Goal: Navigation & Orientation: Find specific page/section

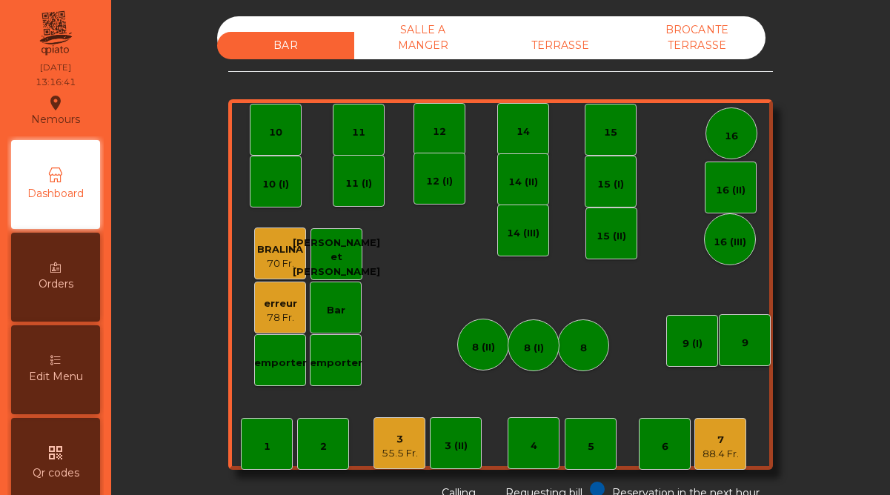
click at [284, 301] on div "erreur" at bounding box center [280, 303] width 33 height 15
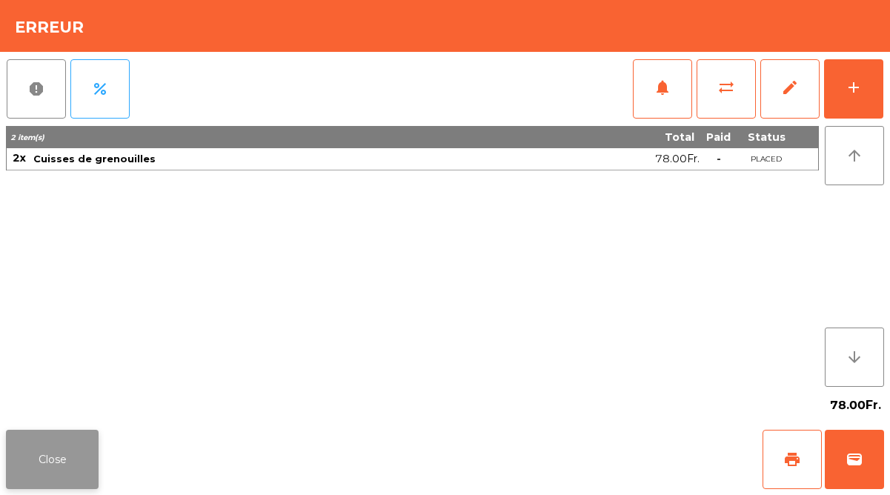
click at [84, 447] on button "Close" at bounding box center [52, 459] width 93 height 59
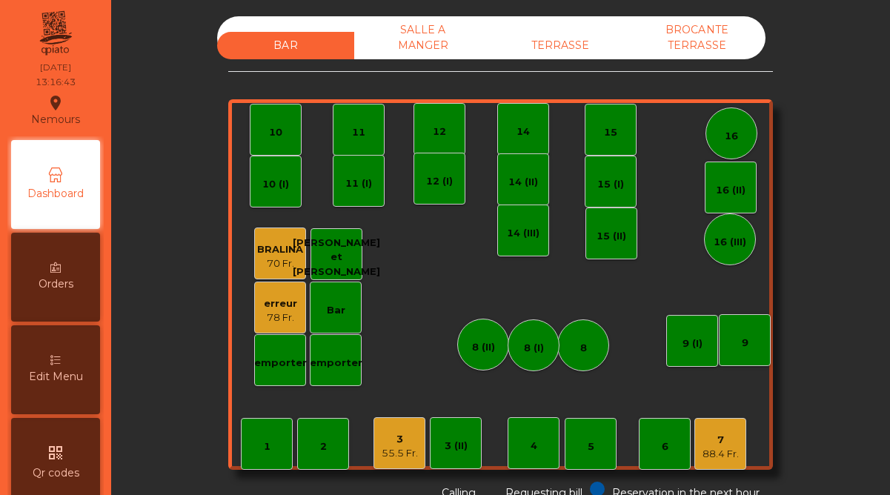
click at [388, 438] on div "3" at bounding box center [400, 439] width 36 height 15
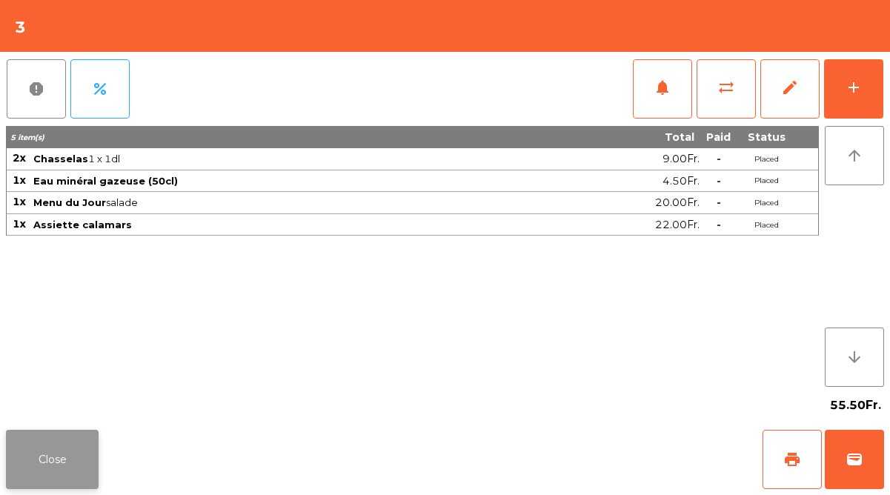
click at [66, 451] on button "Close" at bounding box center [52, 459] width 93 height 59
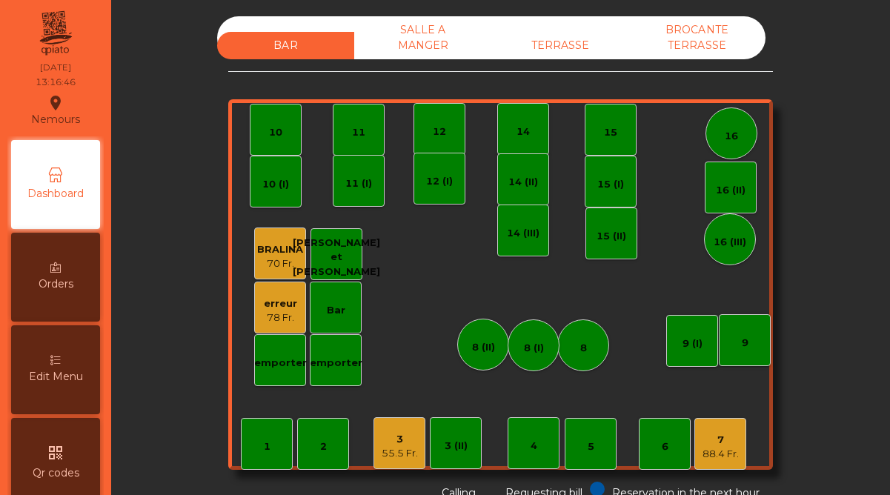
click at [718, 447] on div "88.4 Fr." at bounding box center [721, 454] width 36 height 15
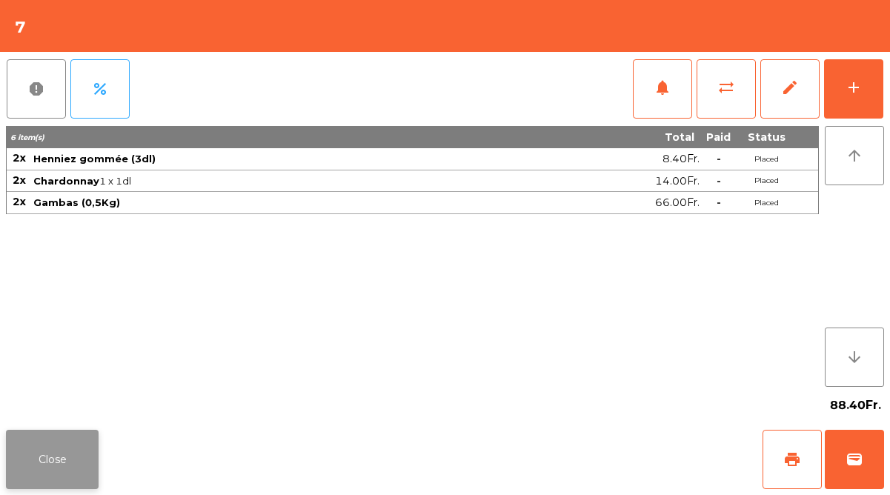
click at [62, 457] on button "Close" at bounding box center [52, 459] width 93 height 59
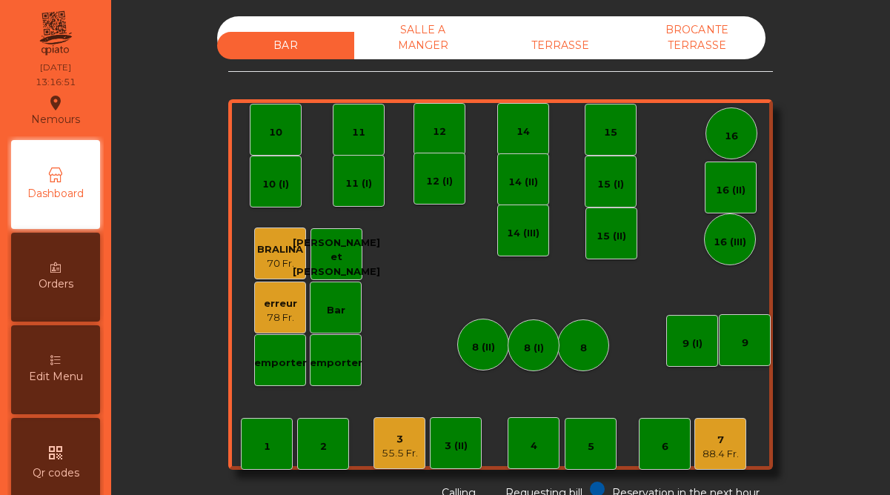
click at [550, 50] on div "TERRASSE" at bounding box center [559, 45] width 137 height 27
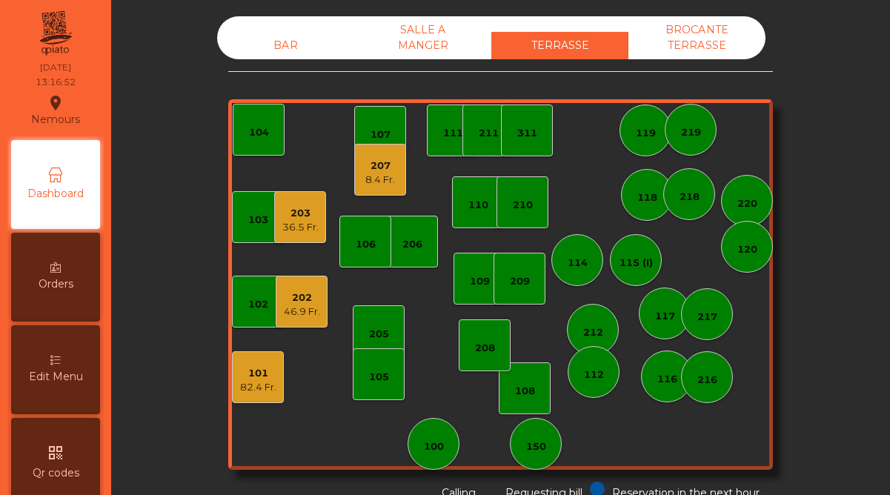
click at [381, 179] on div "8.4 Fr." at bounding box center [380, 180] width 30 height 15
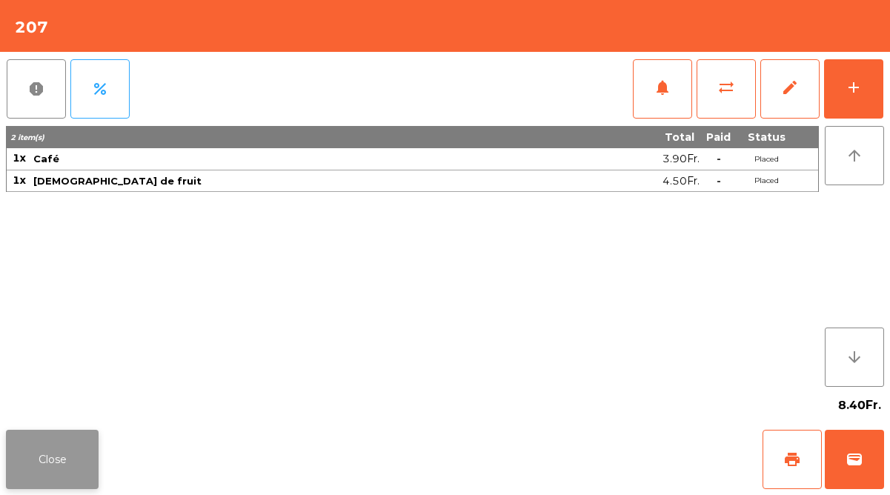
click at [60, 434] on button "Close" at bounding box center [52, 459] width 93 height 59
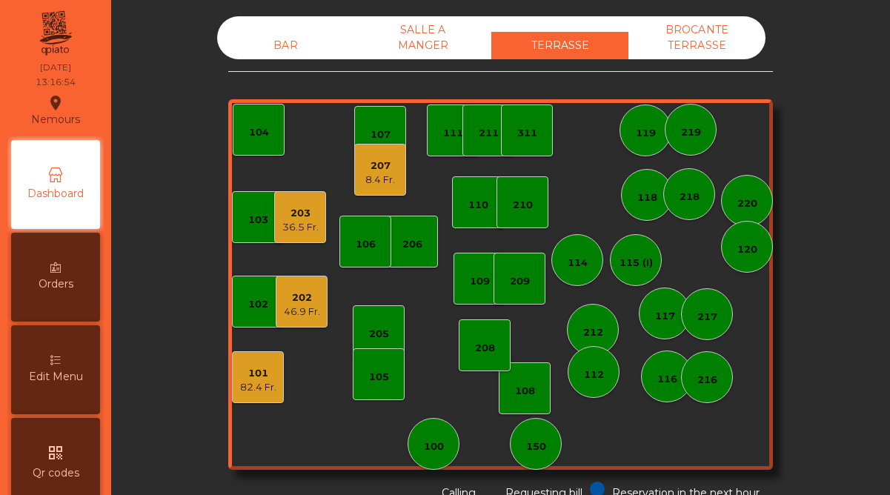
click at [310, 216] on div "203" at bounding box center [300, 213] width 36 height 15
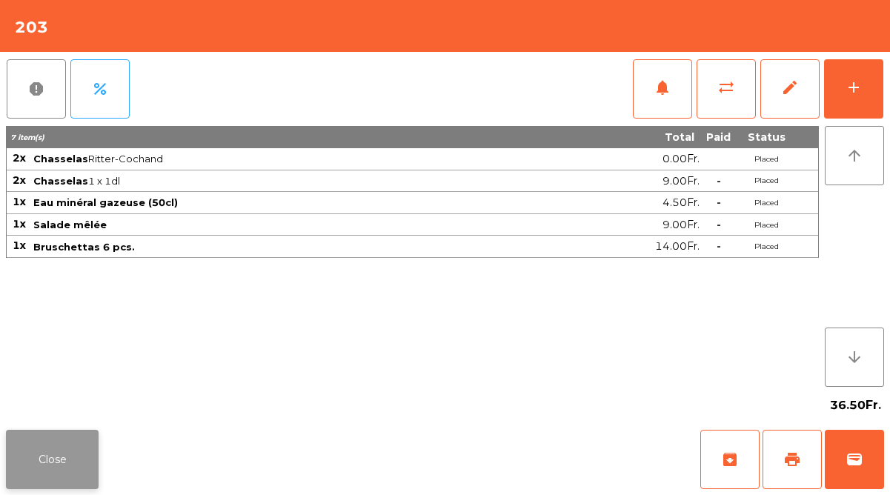
click at [84, 451] on button "Close" at bounding box center [52, 459] width 93 height 59
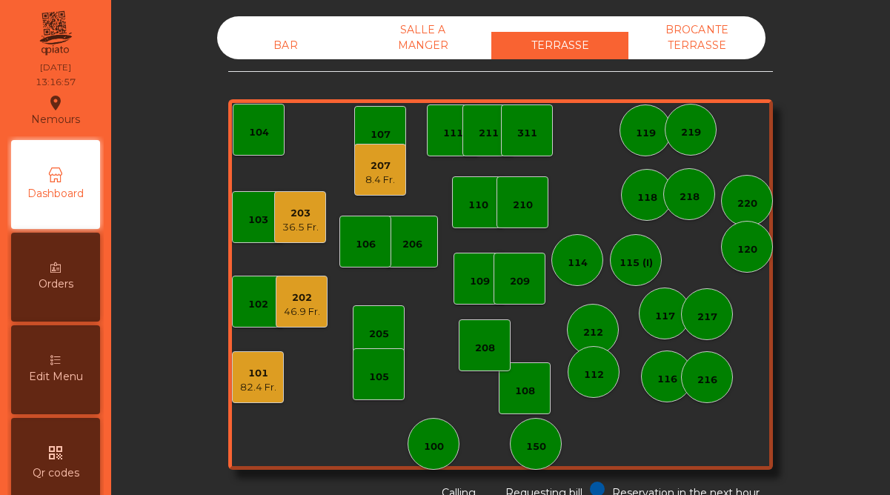
click at [316, 285] on div "202 46.9 Fr." at bounding box center [302, 302] width 36 height 35
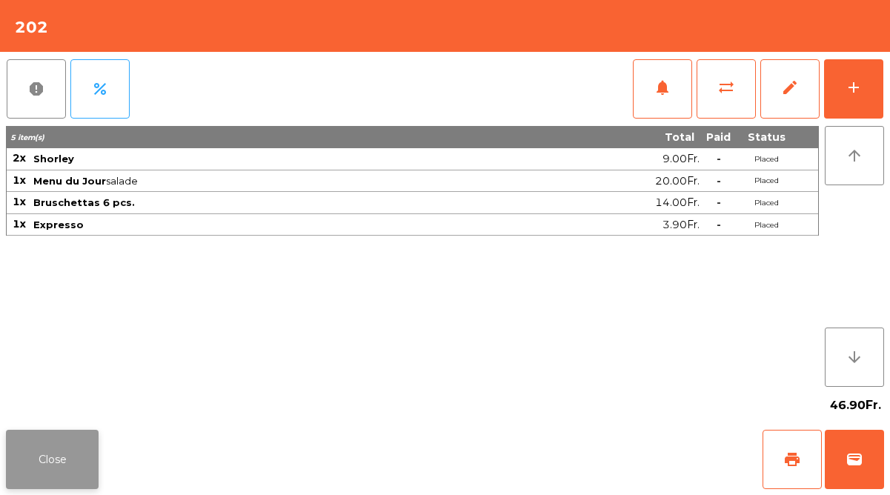
click at [89, 443] on button "Close" at bounding box center [52, 459] width 93 height 59
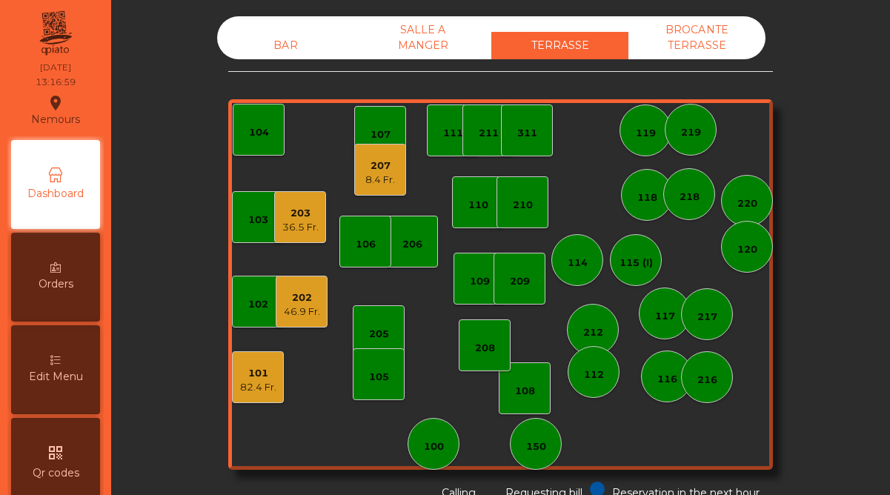
click at [266, 388] on div "82.4 Fr." at bounding box center [258, 387] width 36 height 15
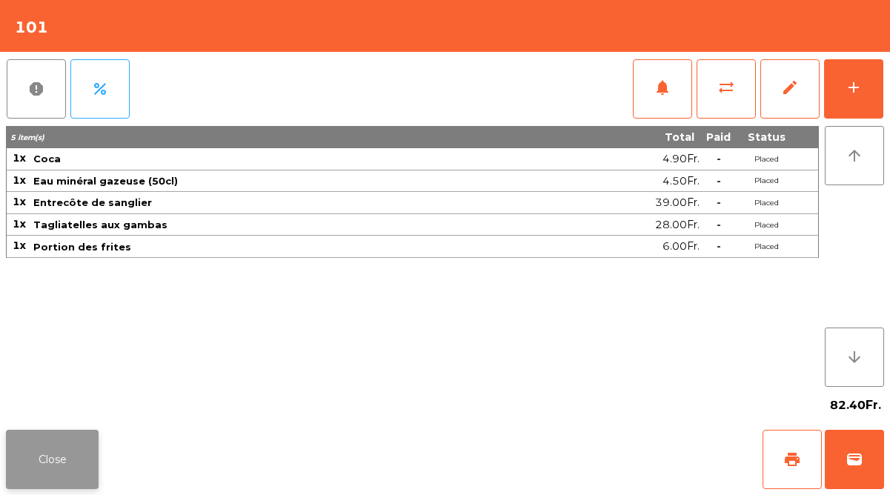
click at [90, 451] on button "Close" at bounding box center [52, 459] width 93 height 59
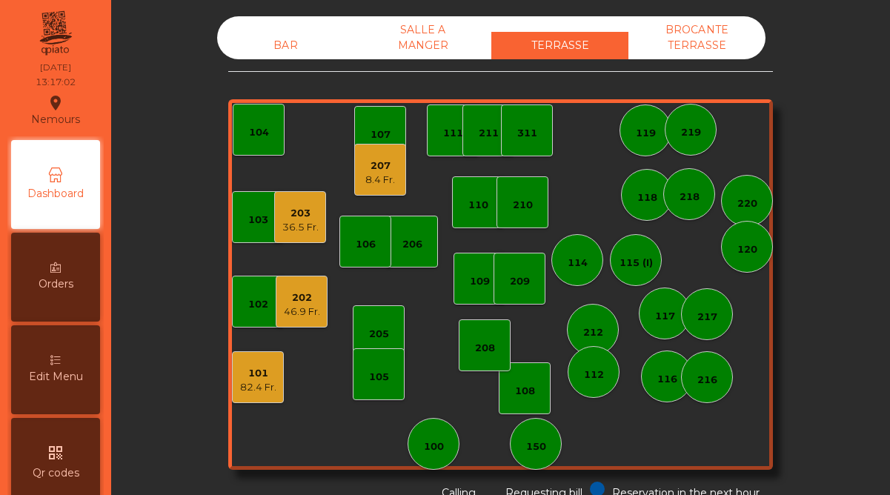
scroll to position [764, 0]
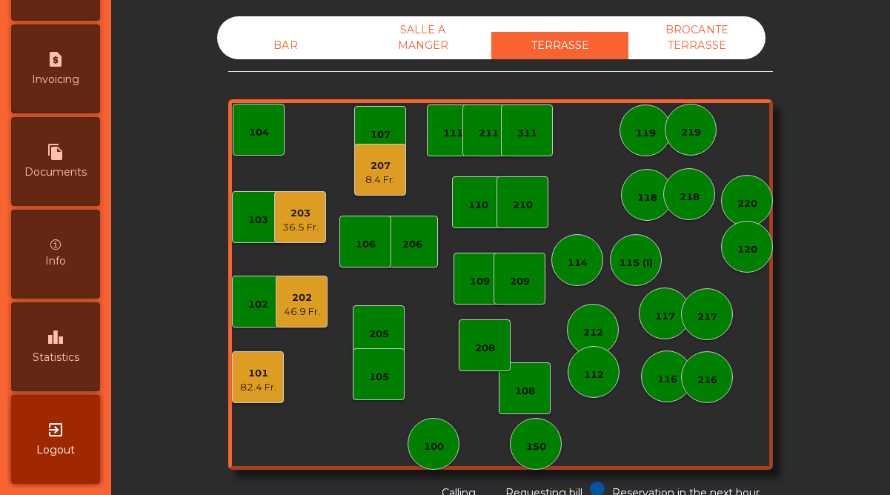
click at [70, 347] on div "leaderboard Statistics" at bounding box center [55, 346] width 89 height 89
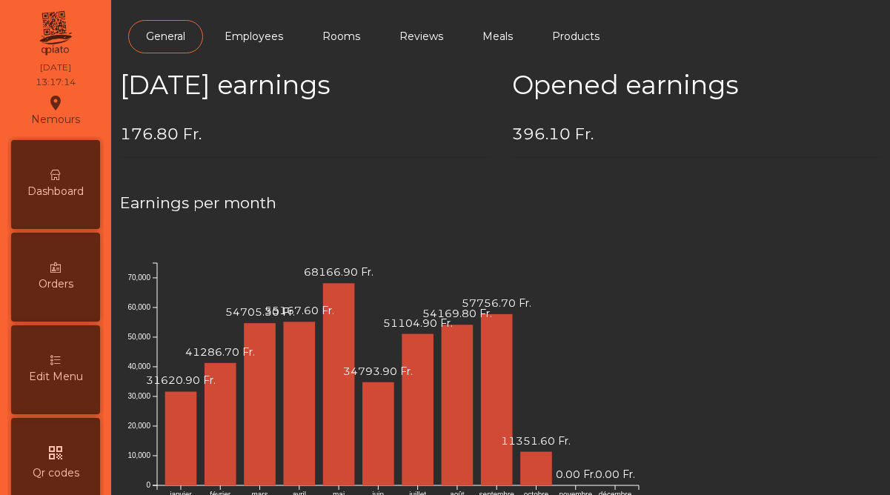
click at [45, 188] on span "Dashboard" at bounding box center [55, 192] width 56 height 16
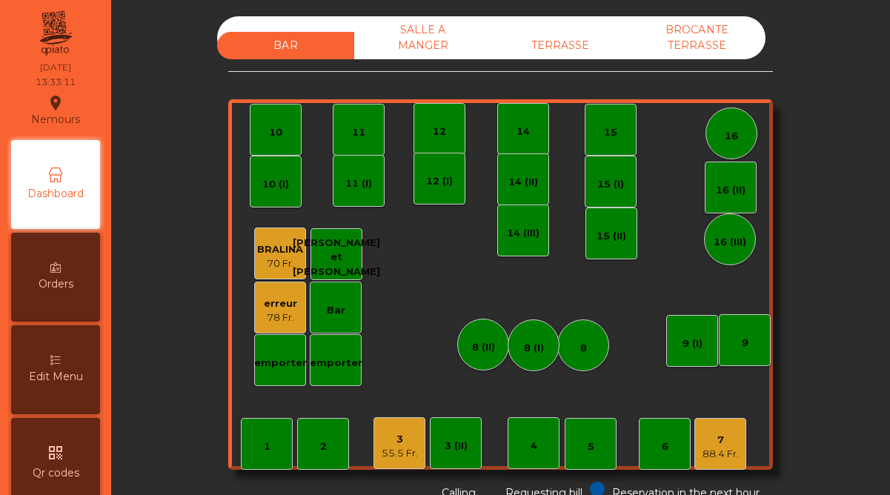
click at [384, 447] on div "55.5 Fr." at bounding box center [400, 453] width 36 height 15
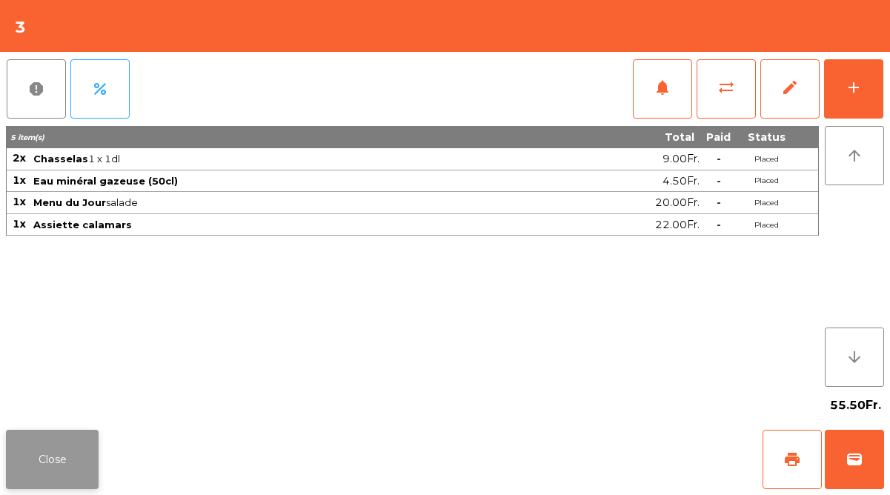
click at [67, 464] on button "Close" at bounding box center [52, 459] width 93 height 59
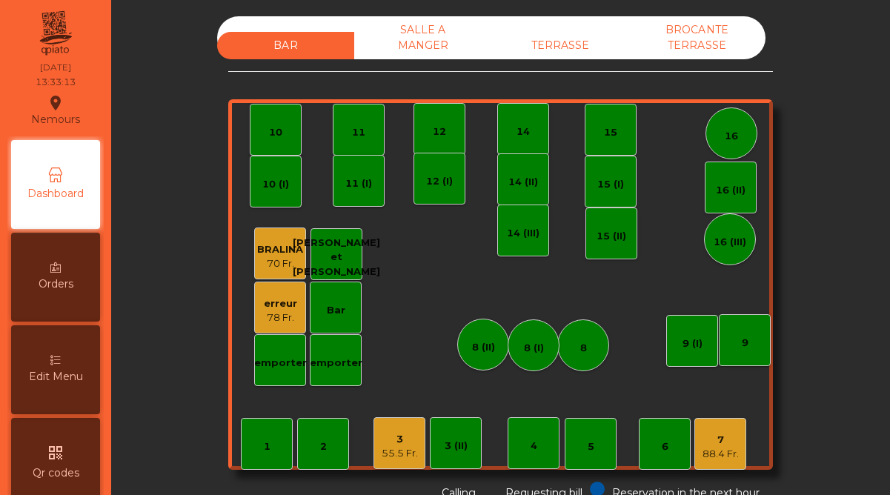
click at [735, 448] on div "88.4 Fr." at bounding box center [721, 454] width 36 height 15
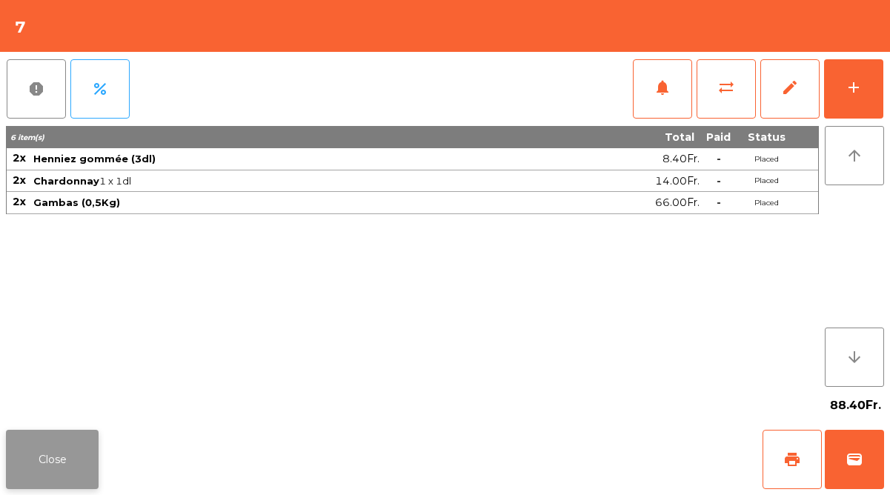
click at [81, 448] on button "Close" at bounding box center [52, 459] width 93 height 59
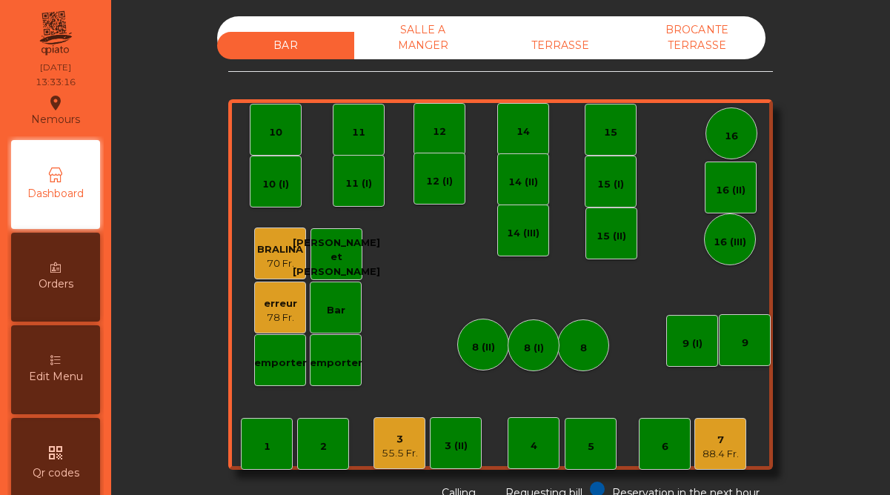
click at [584, 40] on div "TERRASSE" at bounding box center [559, 45] width 137 height 27
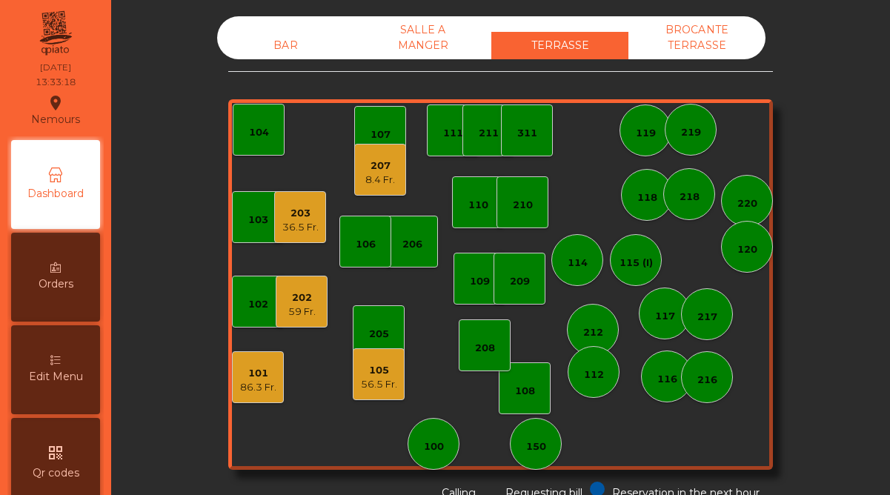
click at [394, 374] on div "105" at bounding box center [379, 370] width 36 height 15
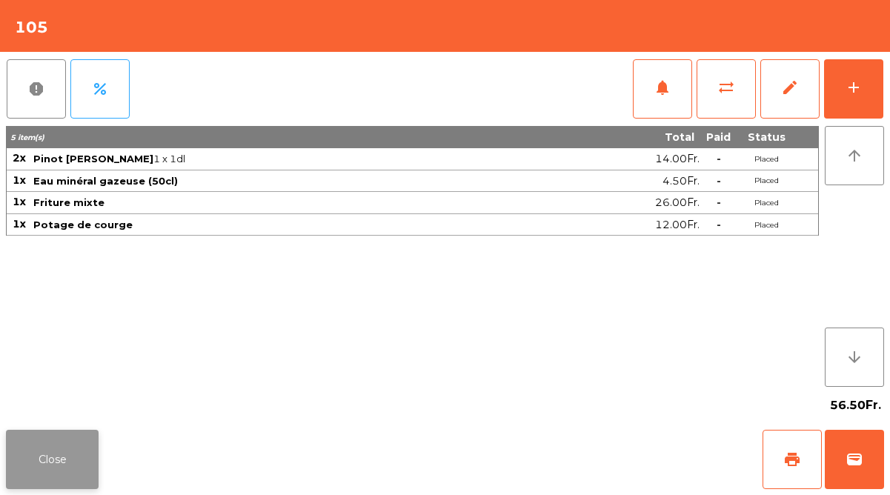
click at [73, 443] on button "Close" at bounding box center [52, 459] width 93 height 59
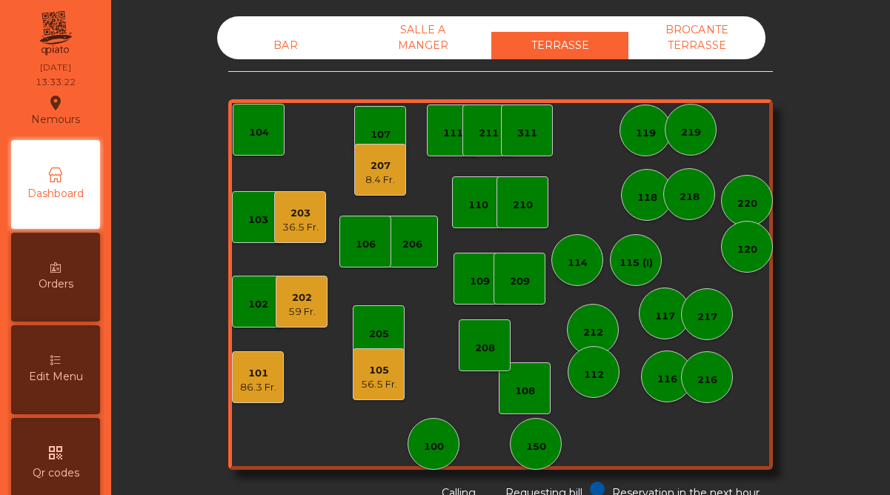
click at [377, 168] on div "207" at bounding box center [380, 166] width 30 height 15
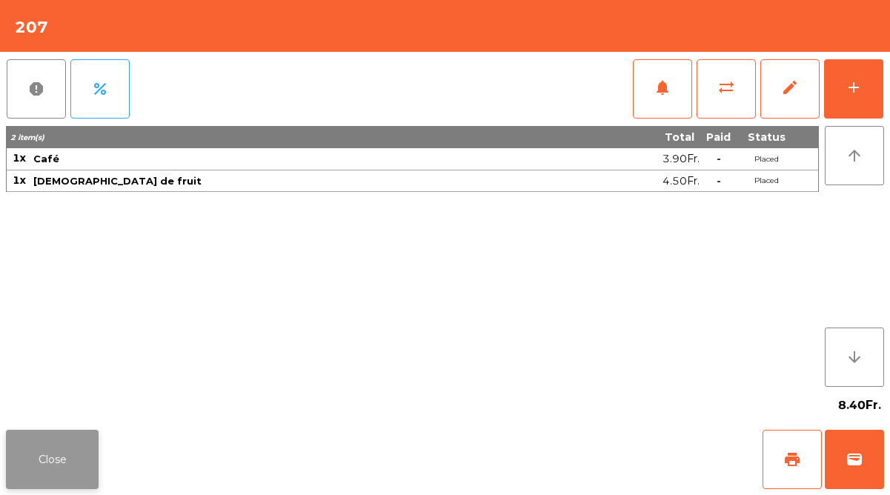
click at [66, 446] on button "Close" at bounding box center [52, 459] width 93 height 59
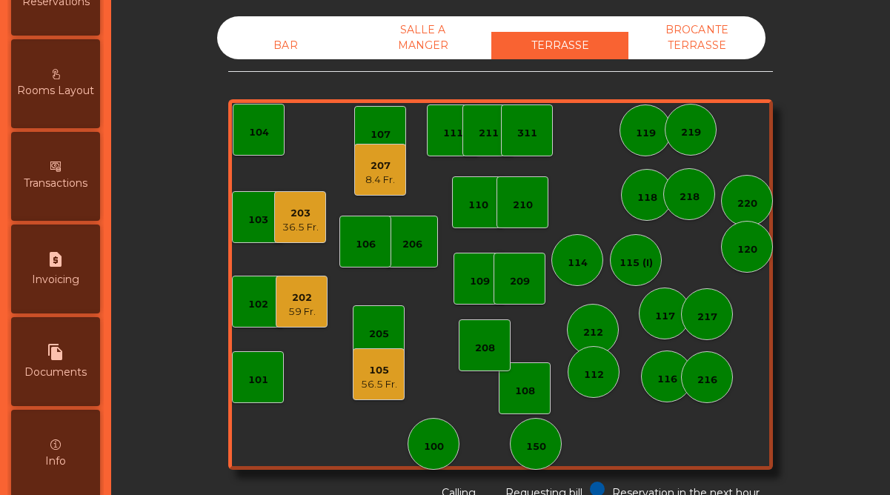
scroll to position [764, 0]
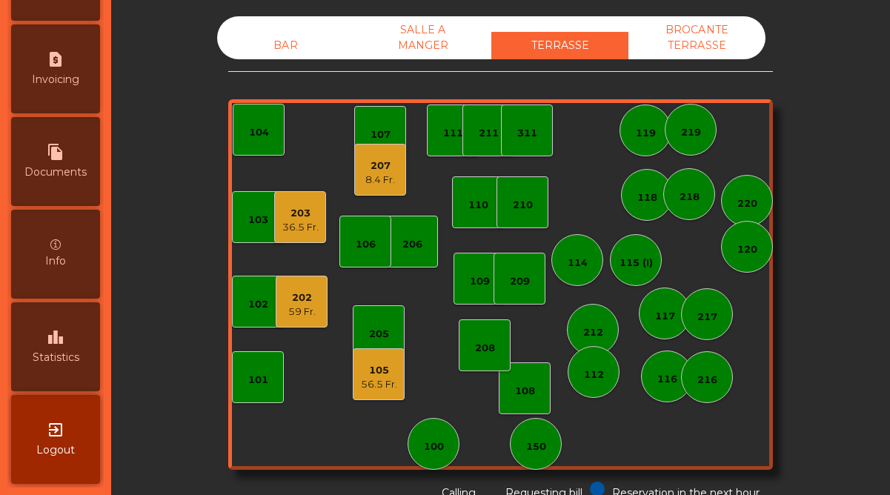
click at [74, 369] on div "leaderboard Statistics" at bounding box center [55, 346] width 89 height 89
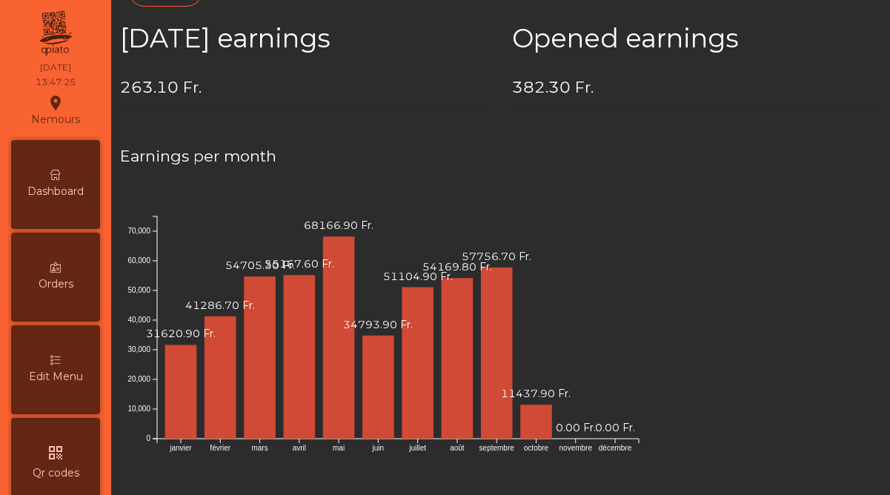
click at [73, 184] on span "Dashboard" at bounding box center [55, 192] width 56 height 16
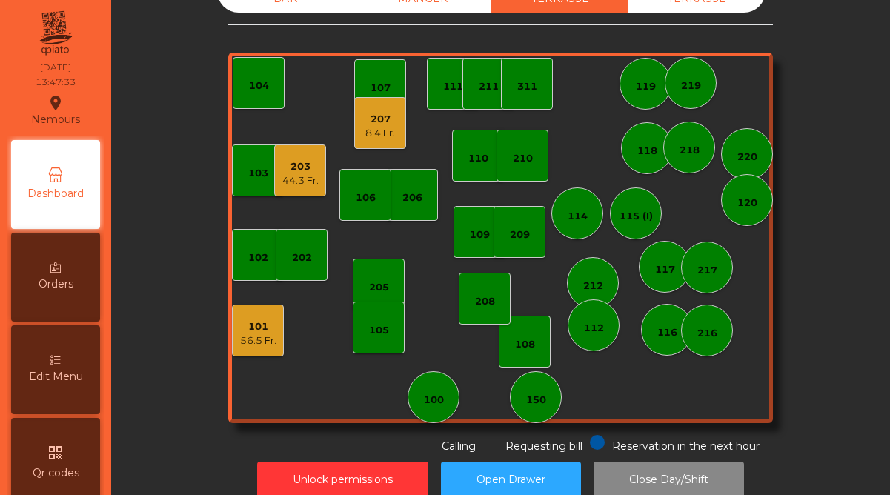
click at [303, 180] on div "44.3 Fr." at bounding box center [300, 180] width 36 height 15
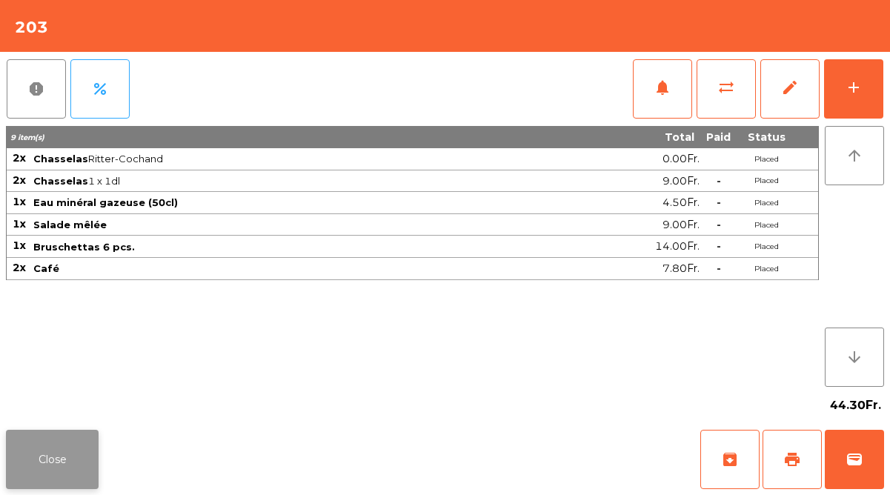
click at [71, 452] on button "Close" at bounding box center [52, 459] width 93 height 59
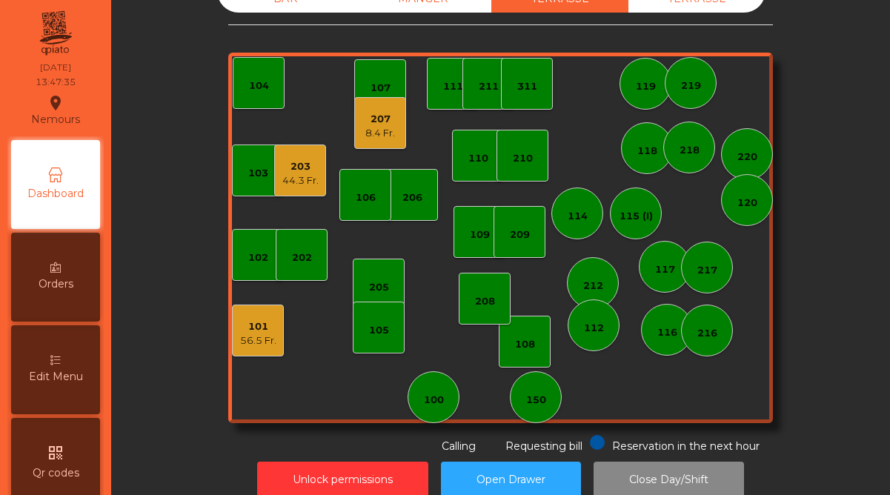
click at [247, 338] on div "56.5 Fr." at bounding box center [258, 341] width 36 height 15
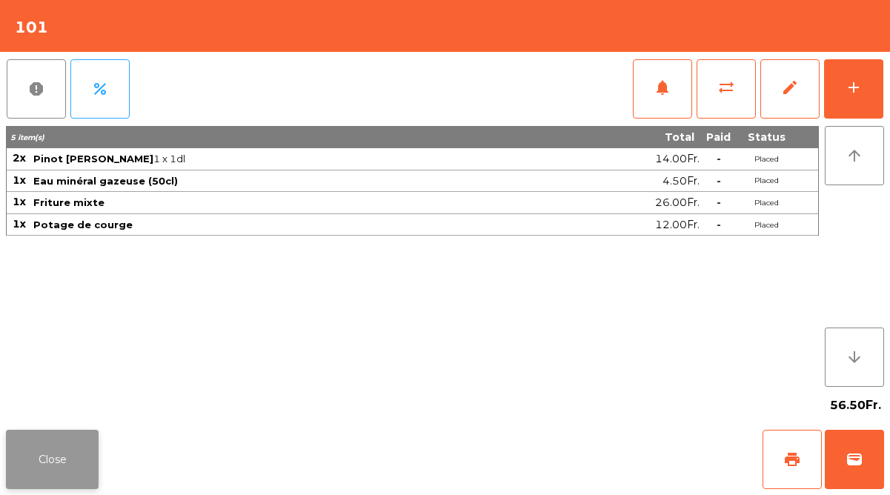
click at [84, 446] on button "Close" at bounding box center [52, 459] width 93 height 59
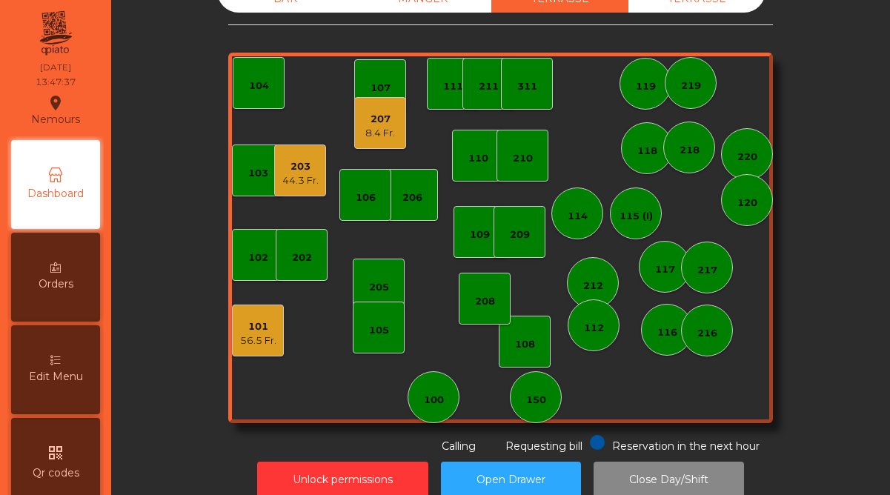
click at [389, 122] on div "207" at bounding box center [380, 119] width 30 height 15
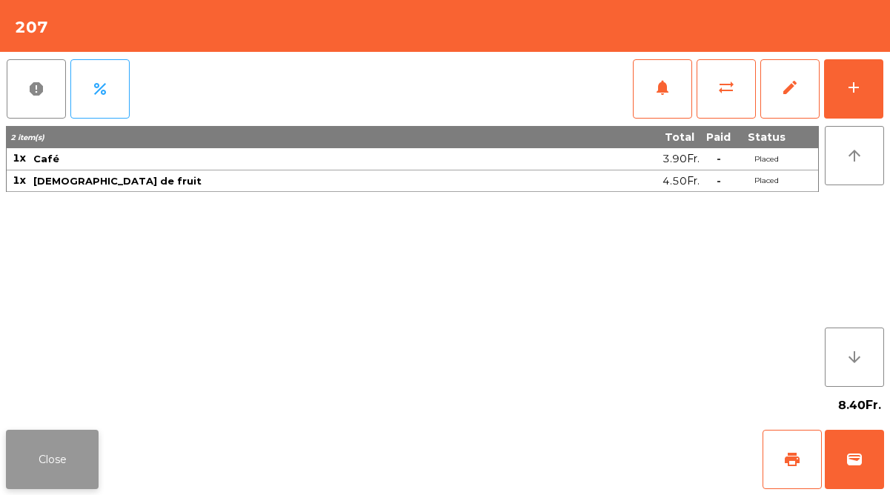
click at [74, 457] on button "Close" at bounding box center [52, 459] width 93 height 59
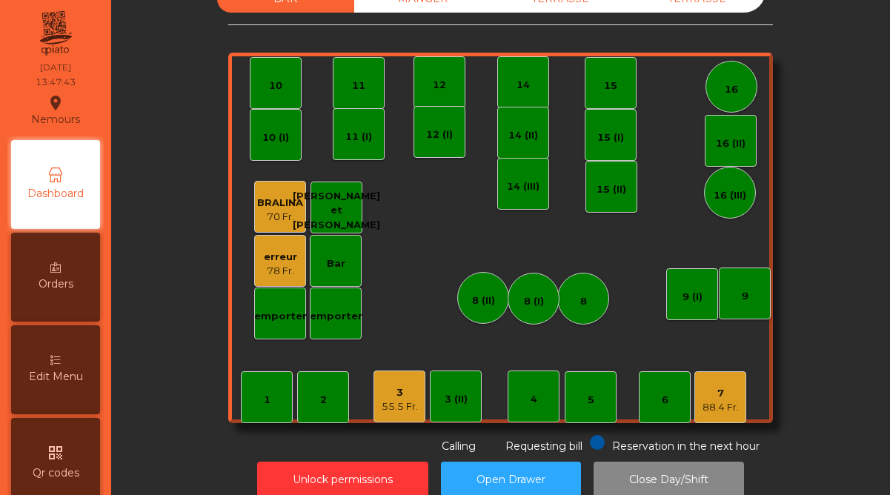
click at [280, 253] on div "erreur" at bounding box center [280, 257] width 33 height 15
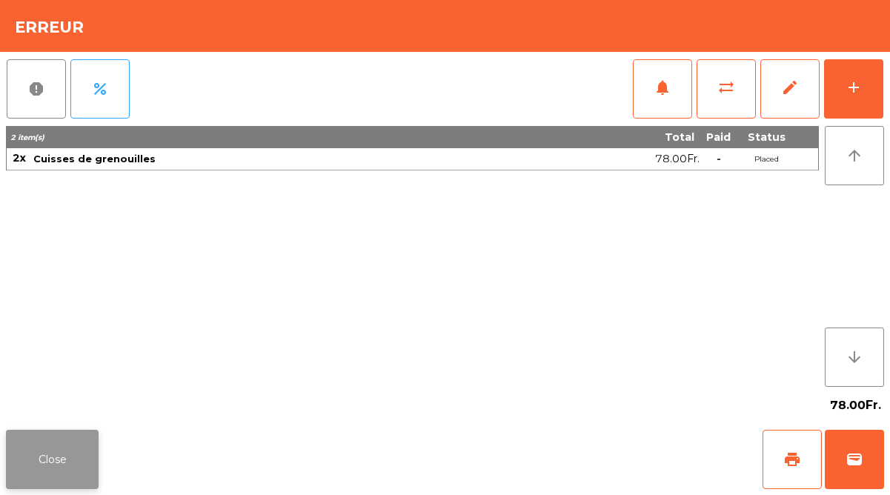
click at [69, 470] on button "Close" at bounding box center [52, 459] width 93 height 59
